Goal: Obtain resource: Download file/media

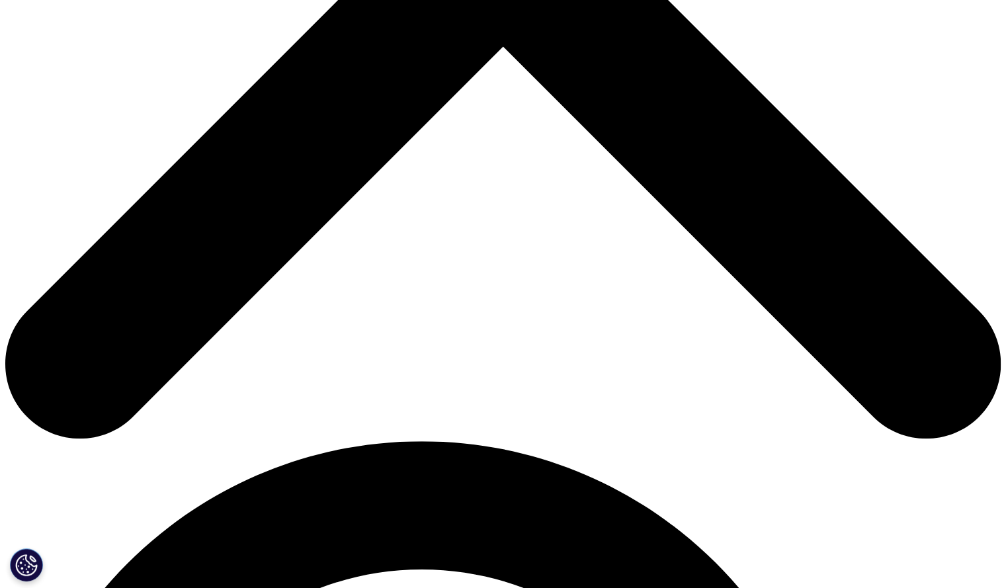
scroll to position [144, 781]
type input "[PERSON_NAME]"
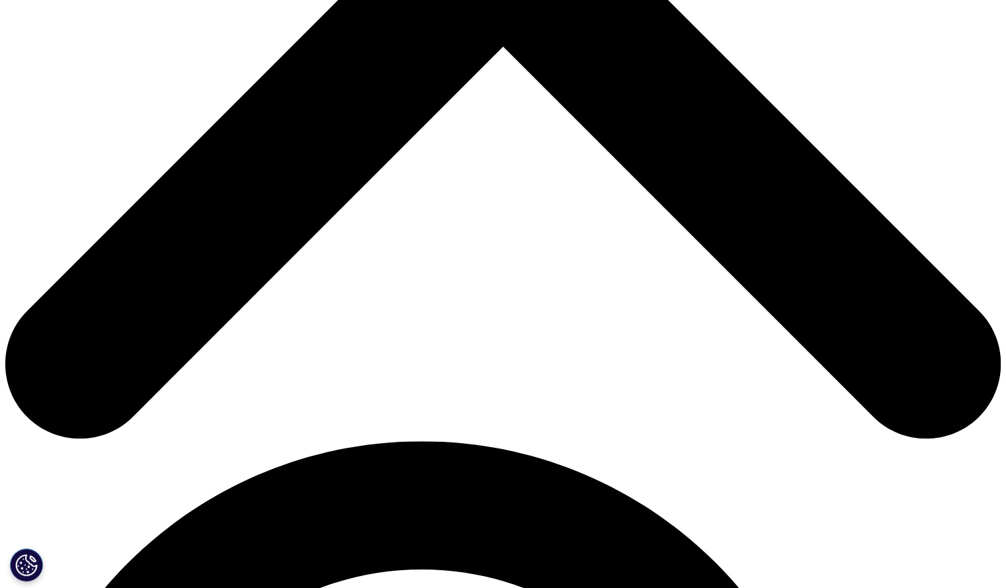
scroll to position [0, 49]
type input "[EMAIL_ADDRESS][DOMAIN_NAME]"
type input "Dir. MPA Ops"
type input "Rezolute Bio"
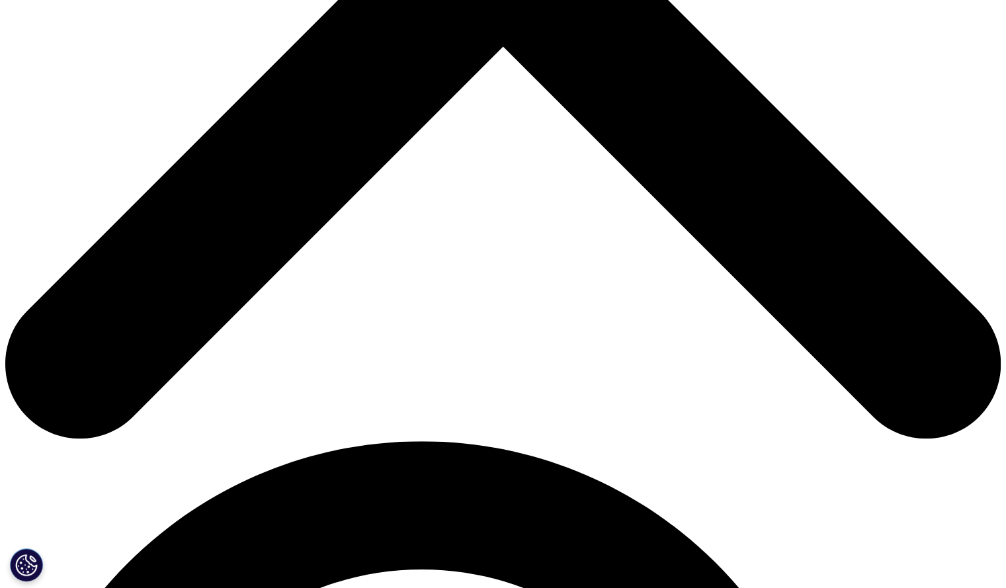
select select "[GEOGRAPHIC_DATA]"
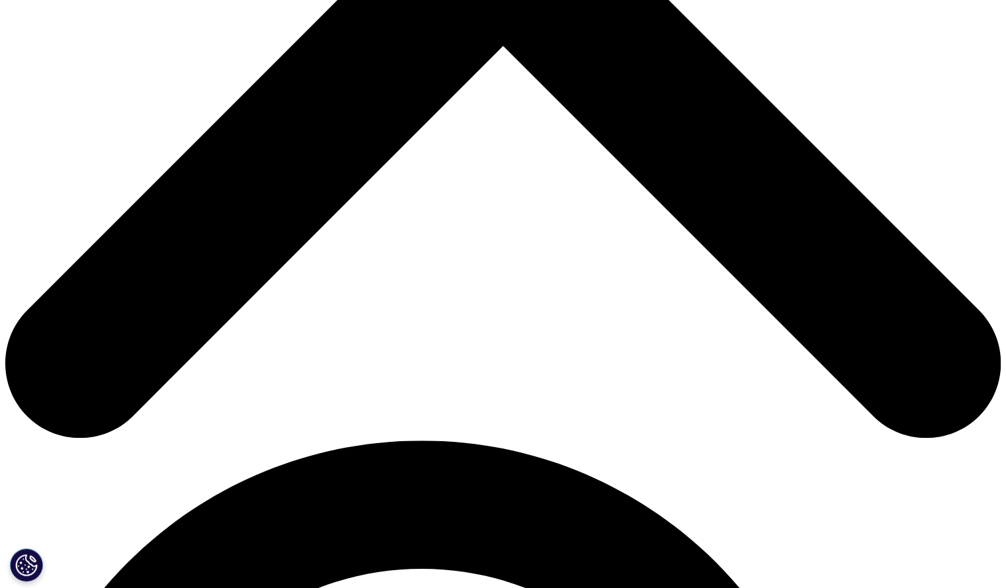
scroll to position [7, 7]
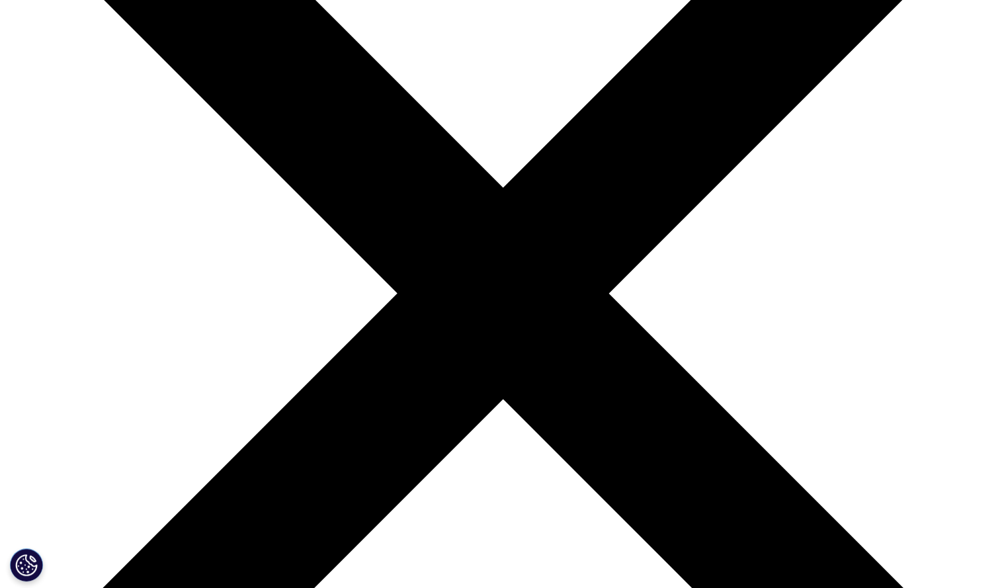
scroll to position [0, 0]
